Goal: Navigation & Orientation: Find specific page/section

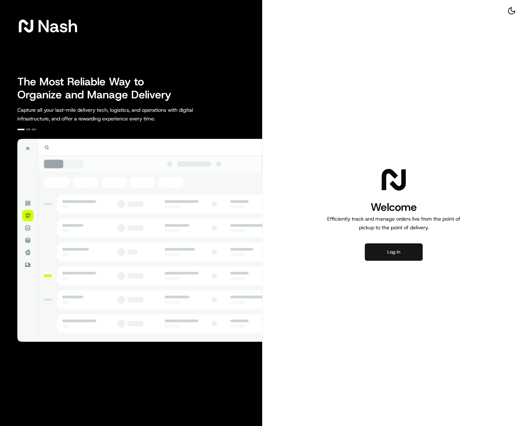
click at [379, 245] on button "Log in" at bounding box center [394, 251] width 58 height 17
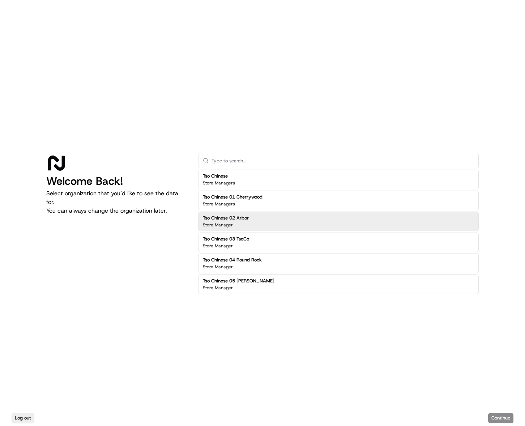
click at [262, 215] on div "Tso Chinese 02 Arbor Store Manager" at bounding box center [338, 221] width 280 height 20
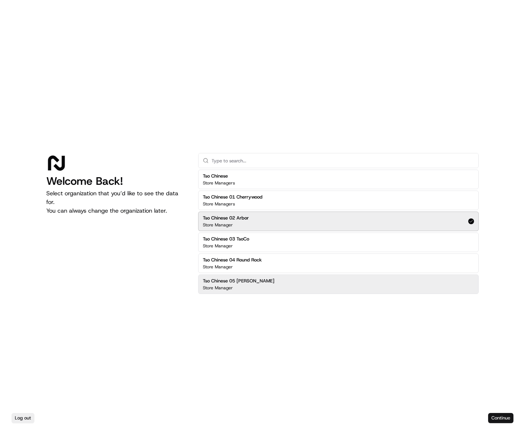
click at [499, 415] on button "Continue" at bounding box center [500, 418] width 25 height 10
